Goal: Task Accomplishment & Management: Complete application form

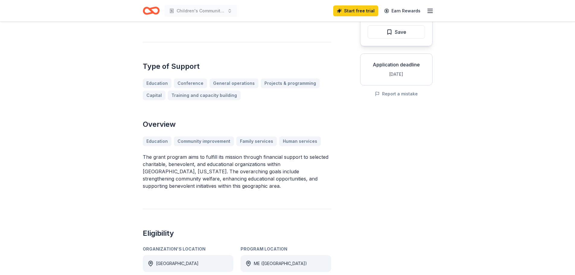
scroll to position [30, 0]
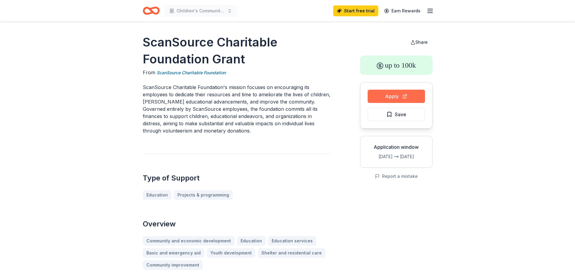
click at [390, 96] on button "Apply" at bounding box center [396, 96] width 57 height 13
click at [390, 102] on button "Apply" at bounding box center [396, 96] width 57 height 13
